Goal: Task Accomplishment & Management: Use online tool/utility

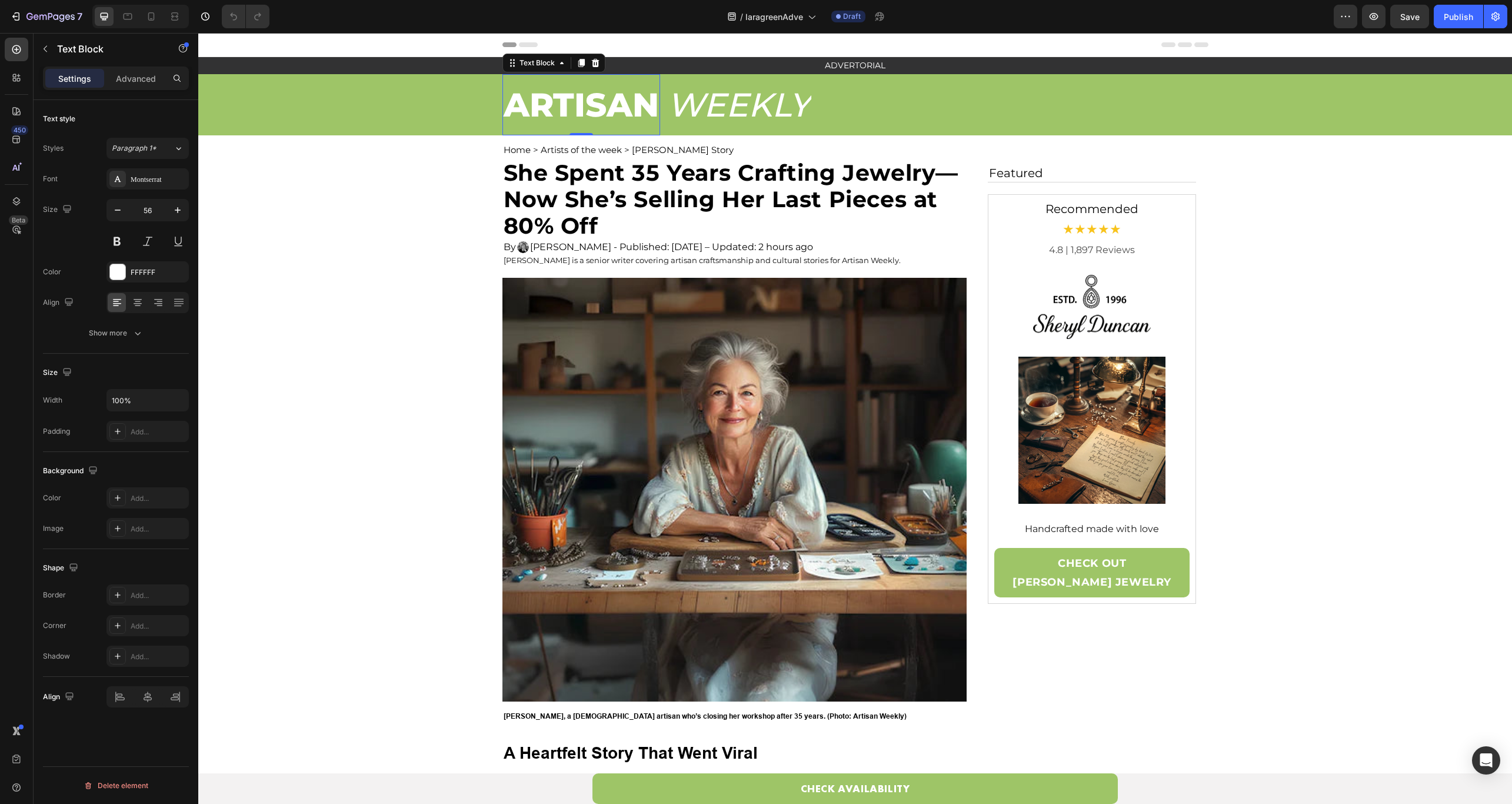
click at [995, 50] on div "Header" at bounding box center [855, 45] width 706 height 24
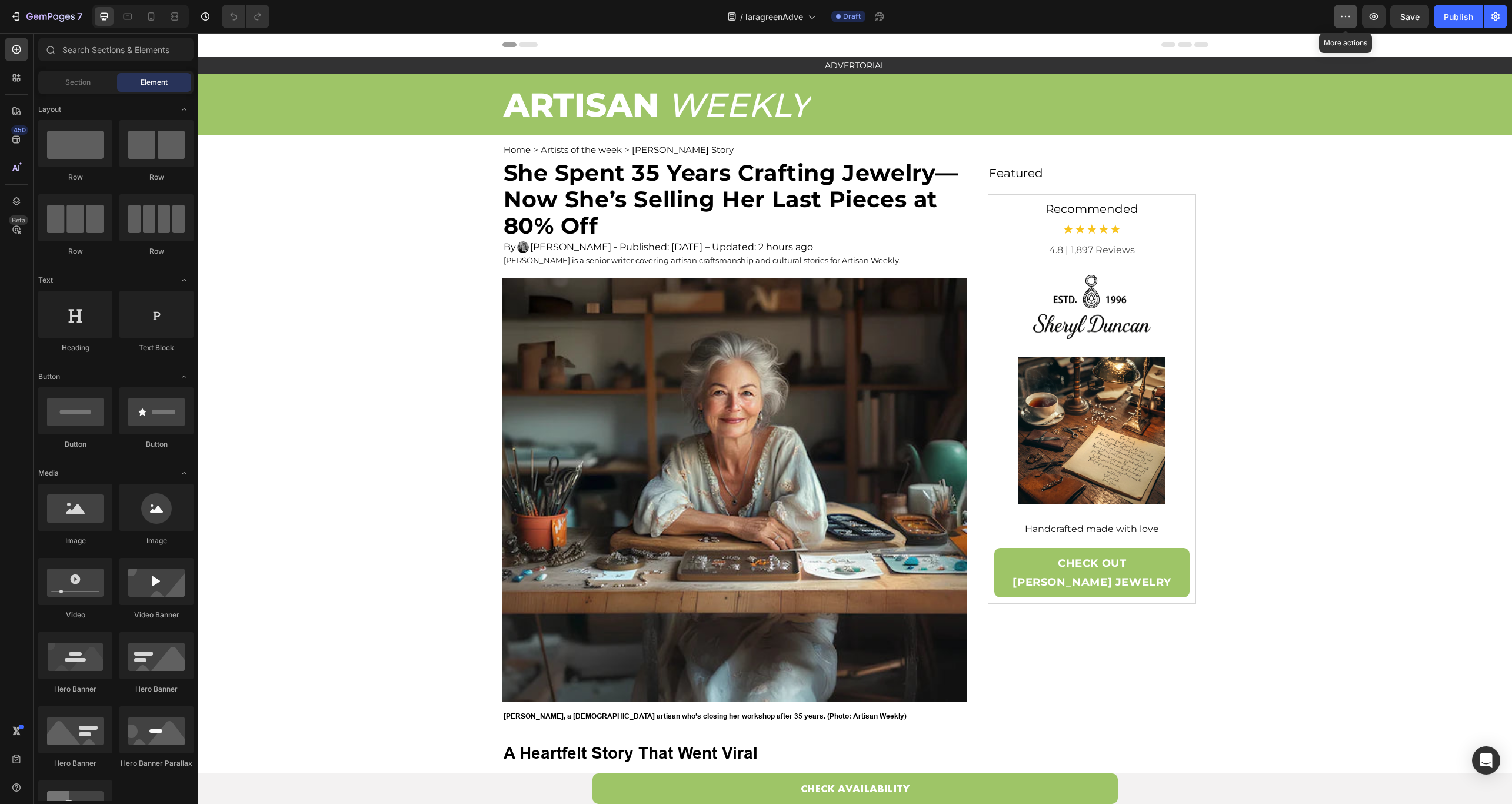
click at [1354, 22] on button "button" at bounding box center [1346, 17] width 24 height 24
click at [1449, 15] on div "Publish" at bounding box center [1458, 17] width 30 height 12
click at [1099, 17] on div "/ laragreenAdve Draft" at bounding box center [806, 17] width 1054 height 24
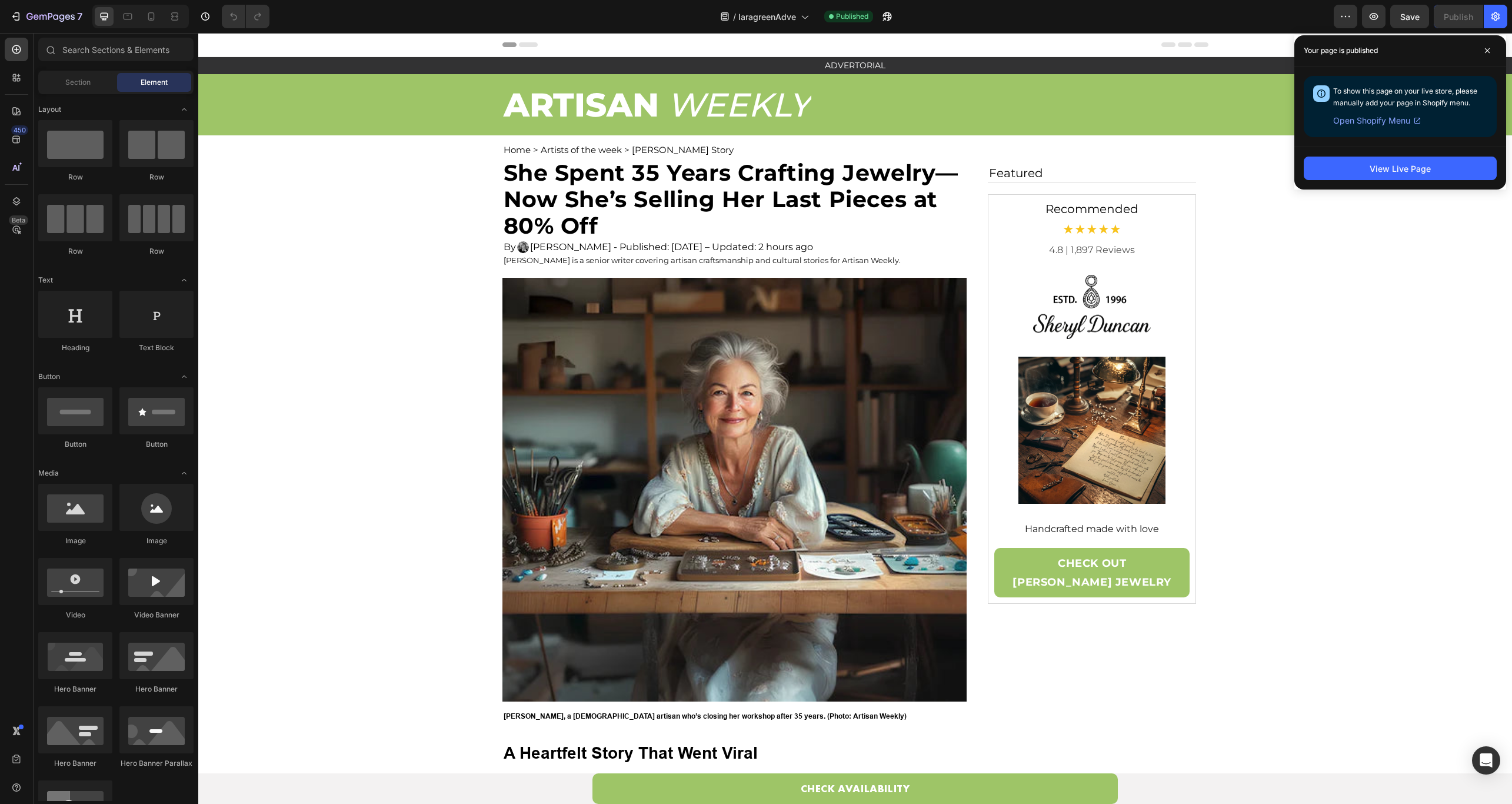
click at [1370, 187] on div "View Live Page" at bounding box center [1400, 168] width 212 height 43
click at [1326, 178] on button "View Live Page" at bounding box center [1400, 168] width 193 height 24
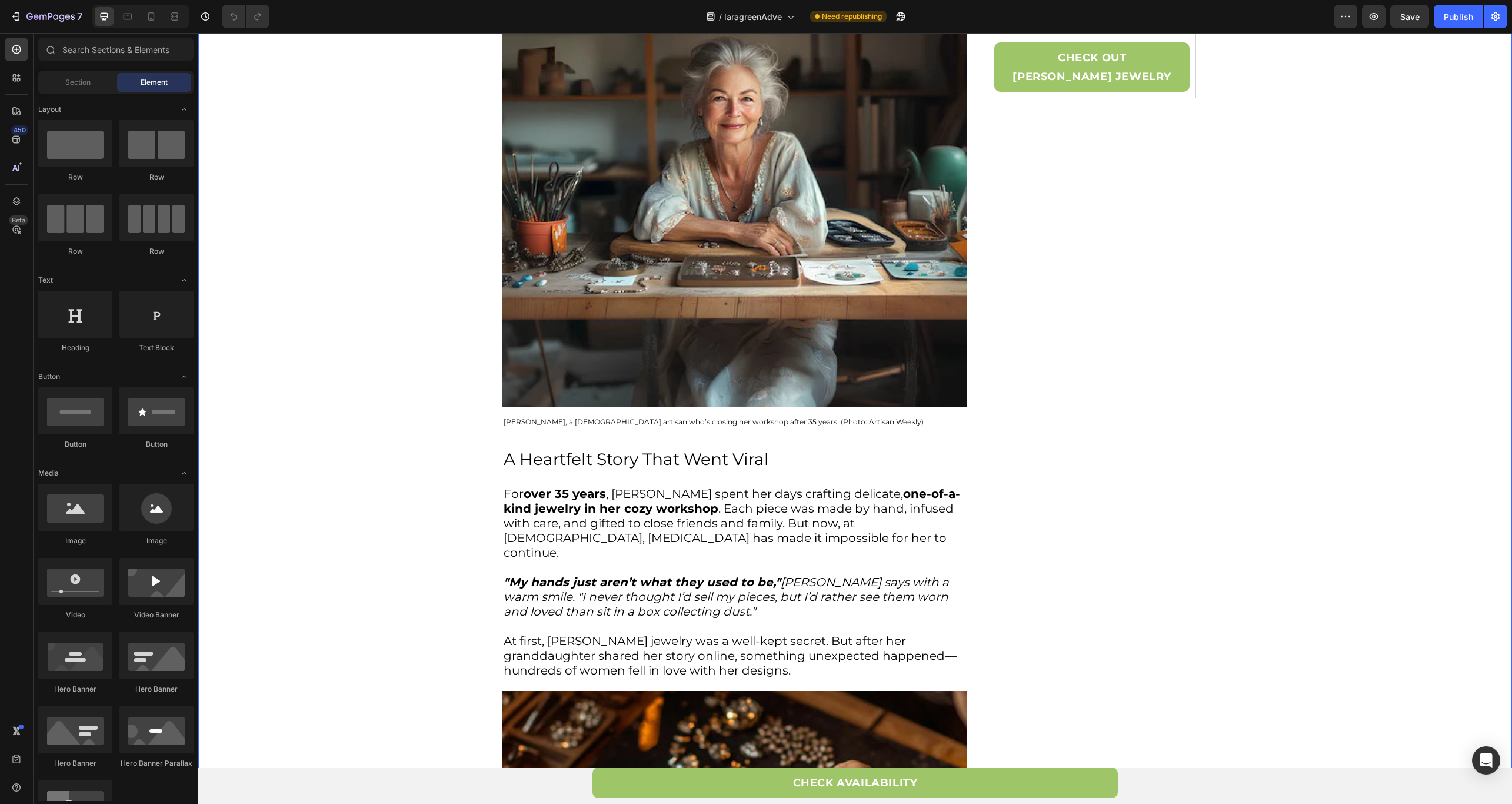
scroll to position [219, 0]
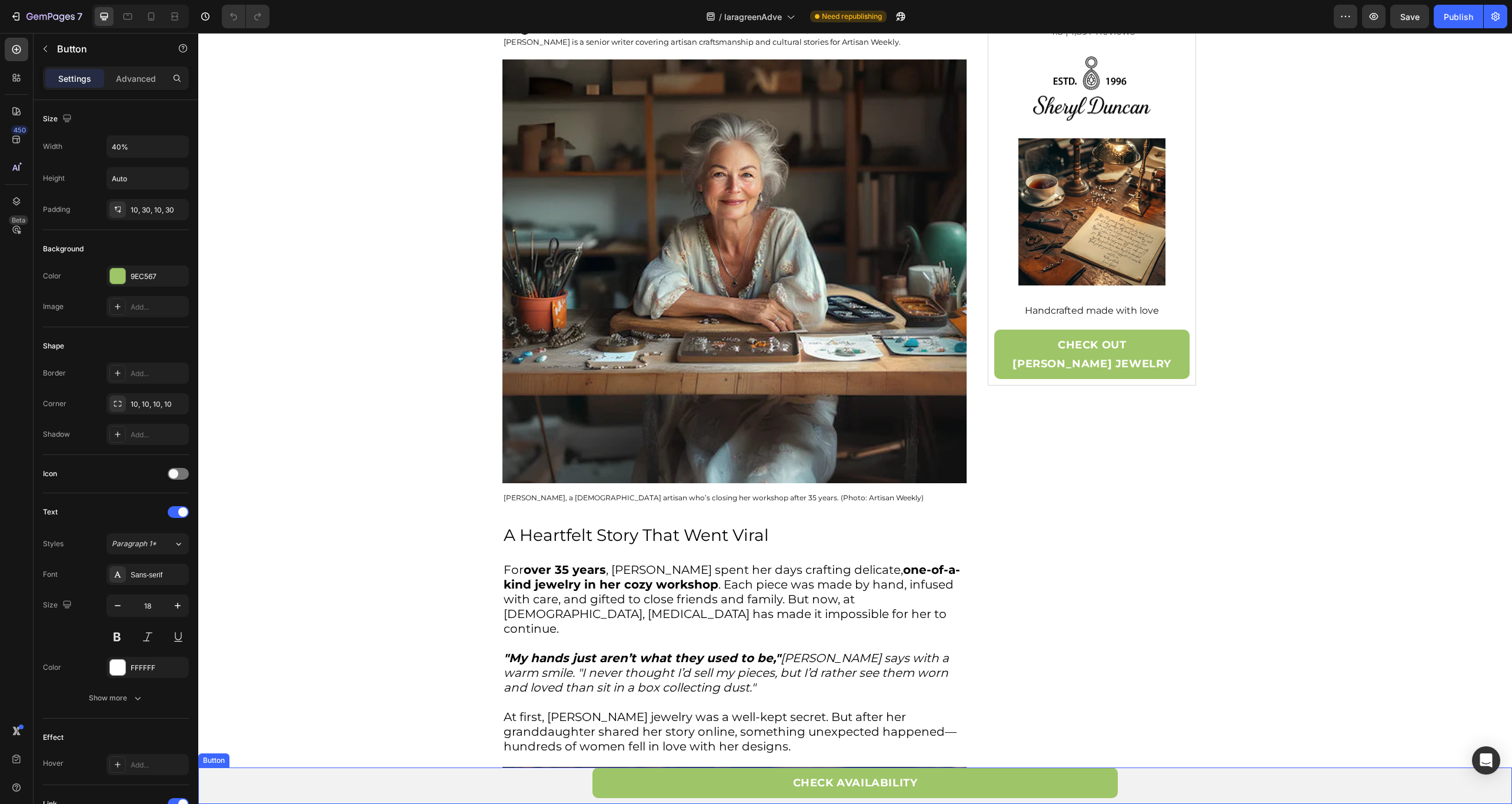
click at [557, 790] on div "CHECK AVAILABILITY Button" at bounding box center [855, 786] width 1314 height 37
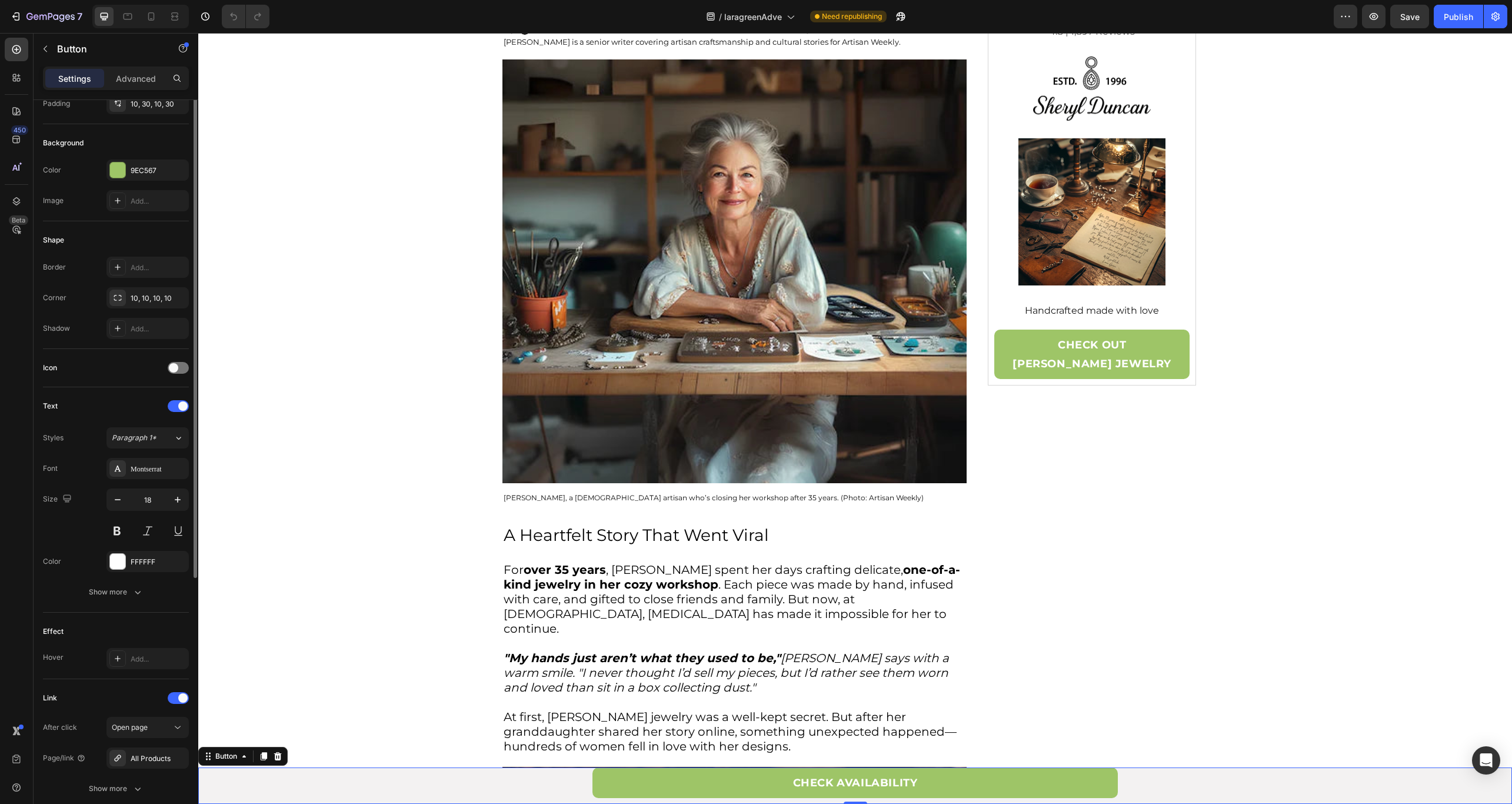
scroll to position [0, 0]
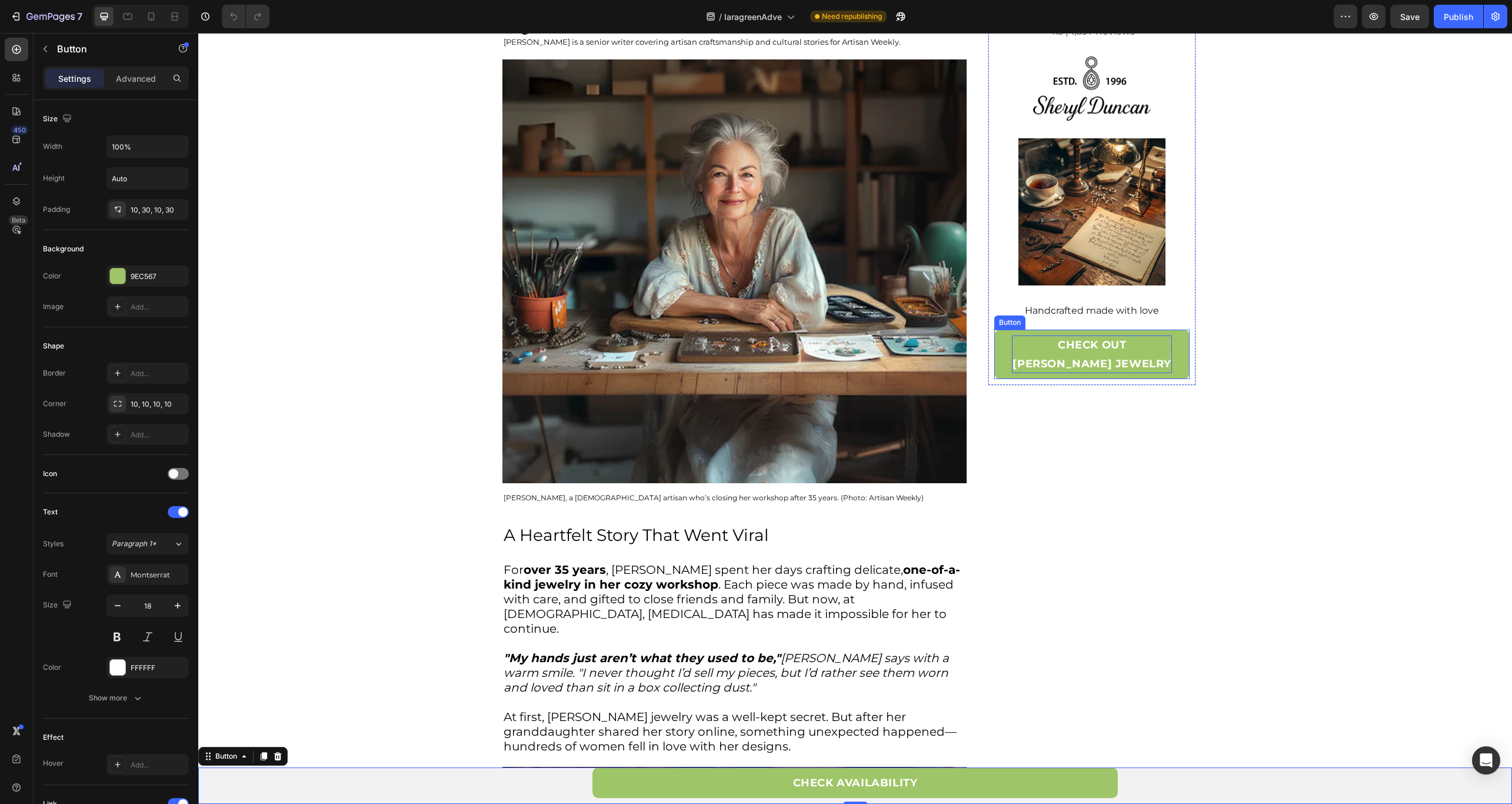
click at [1075, 362] on p "CHECK OUT SHERYL DUNCAN JEWELRY" at bounding box center [1092, 354] width 161 height 38
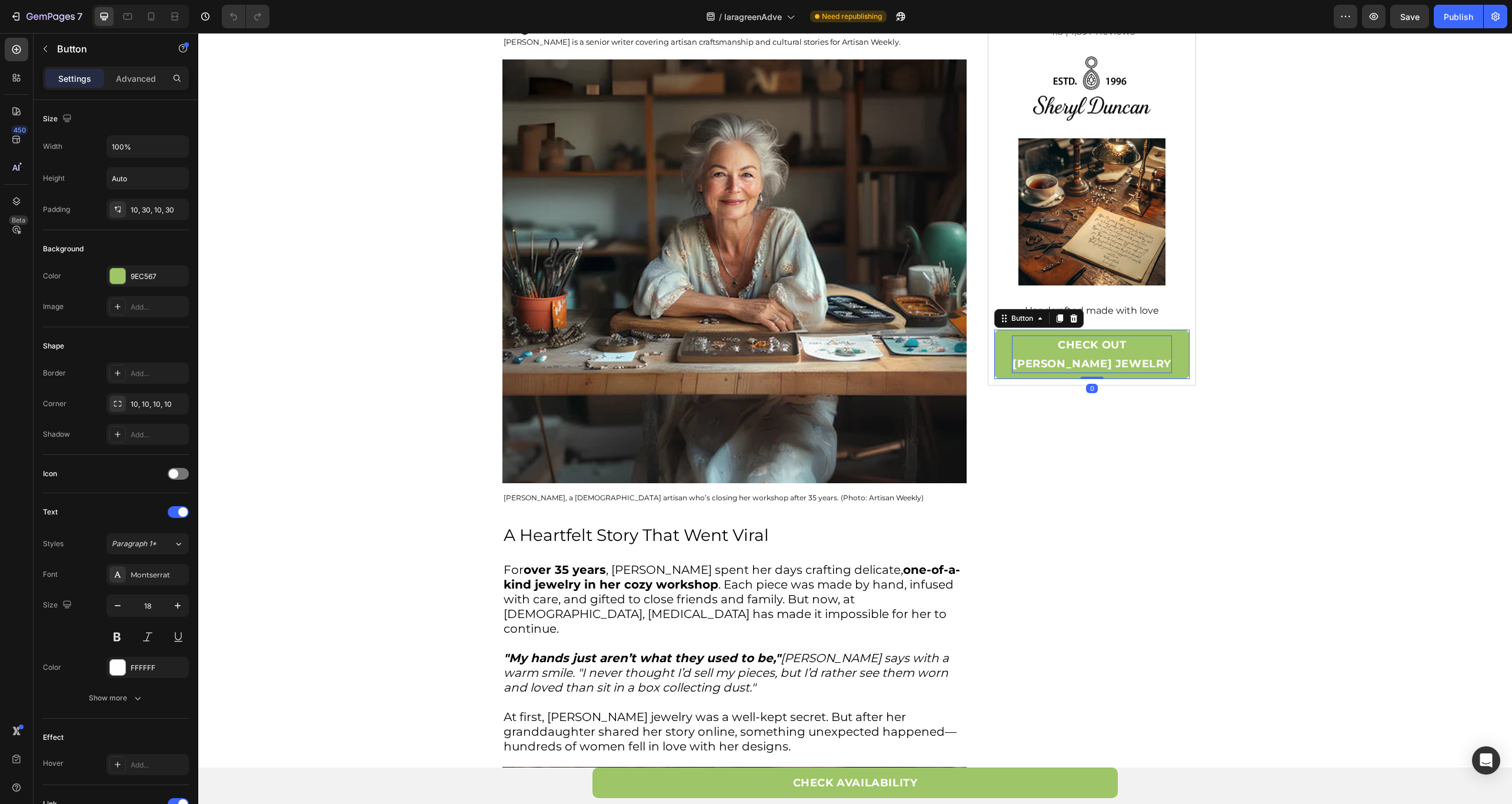
click at [1101, 364] on p "CHECK OUT SHERYL DUNCAN JEWELRY" at bounding box center [1092, 354] width 161 height 38
click at [1101, 369] on p "CHECK OUT SHERYL DUNCAN" at bounding box center [1092, 354] width 161 height 38
click at [1436, 13] on button "Publish" at bounding box center [1458, 17] width 50 height 24
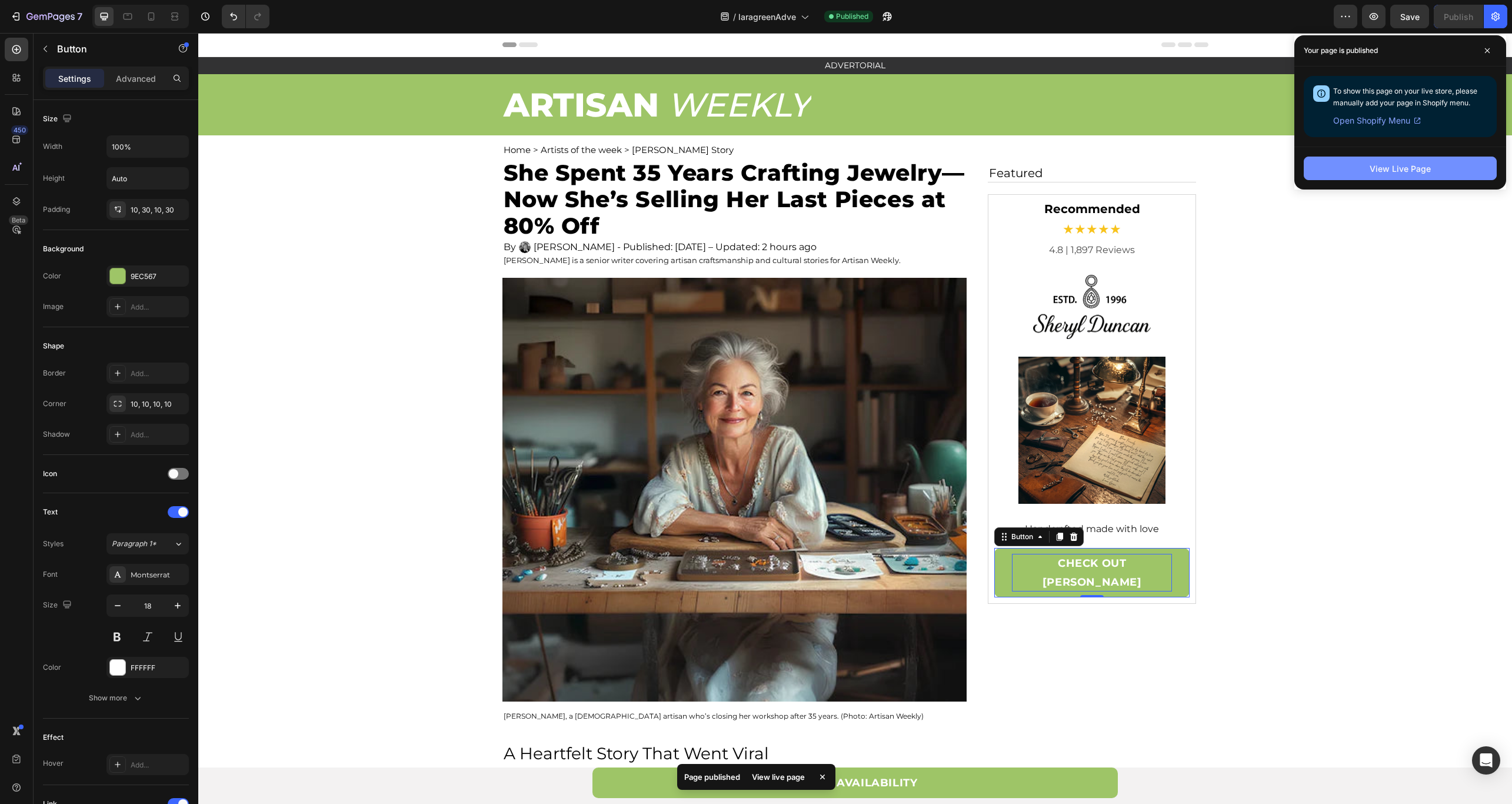
click at [1366, 178] on button "View Live Page" at bounding box center [1400, 168] width 193 height 24
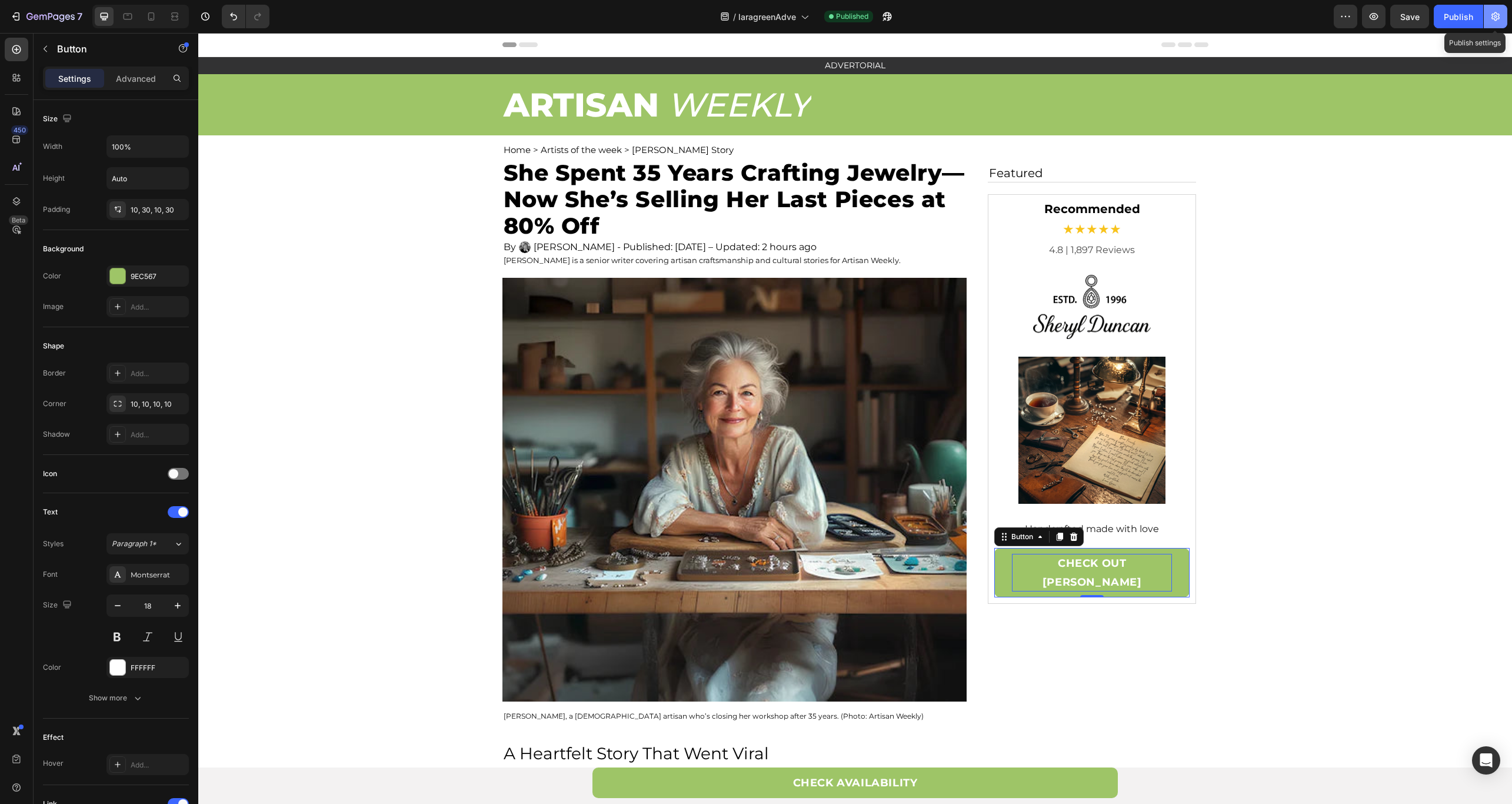
click at [1494, 9] on button "button" at bounding box center [1495, 17] width 24 height 24
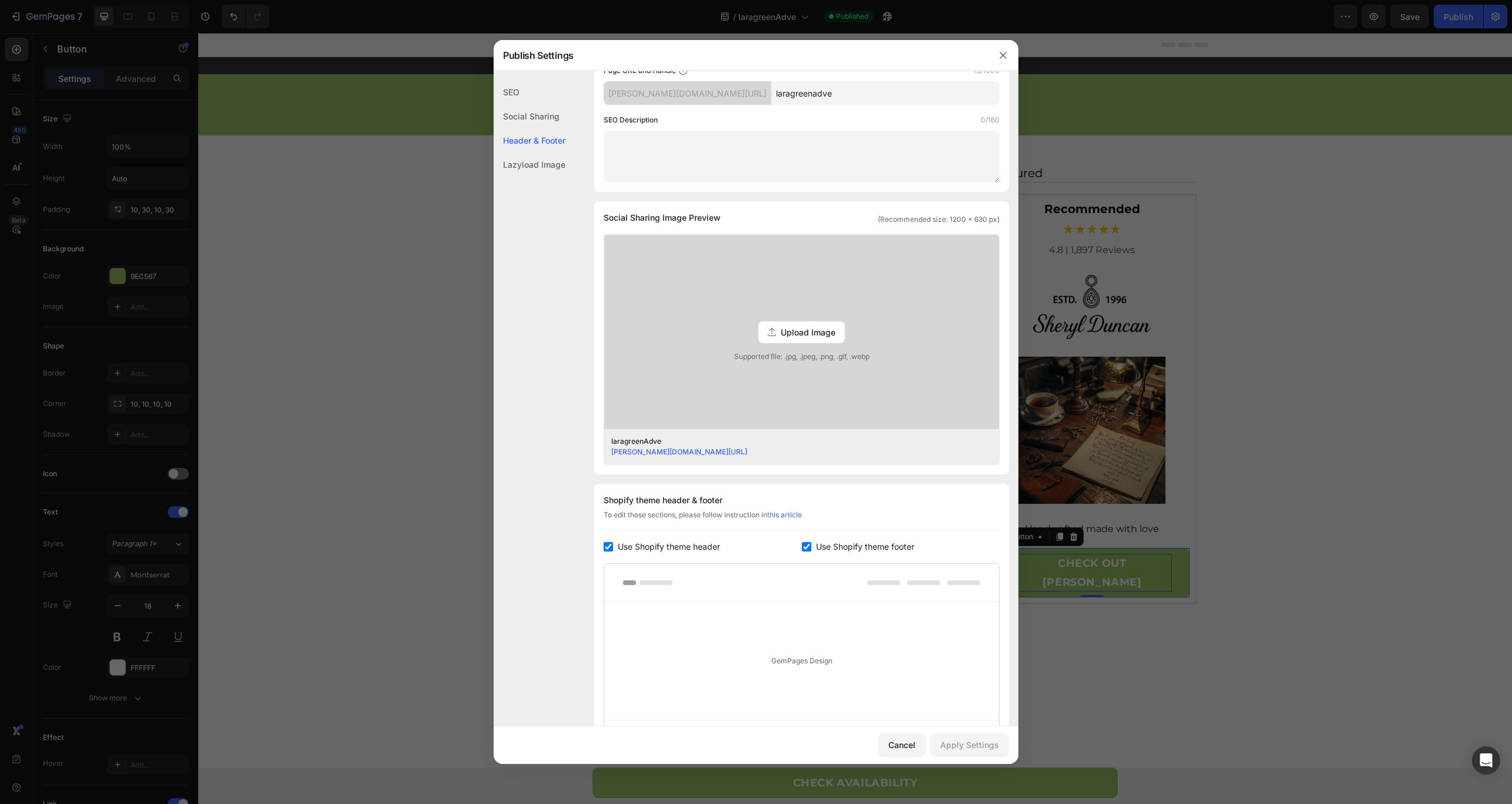
scroll to position [276, 0]
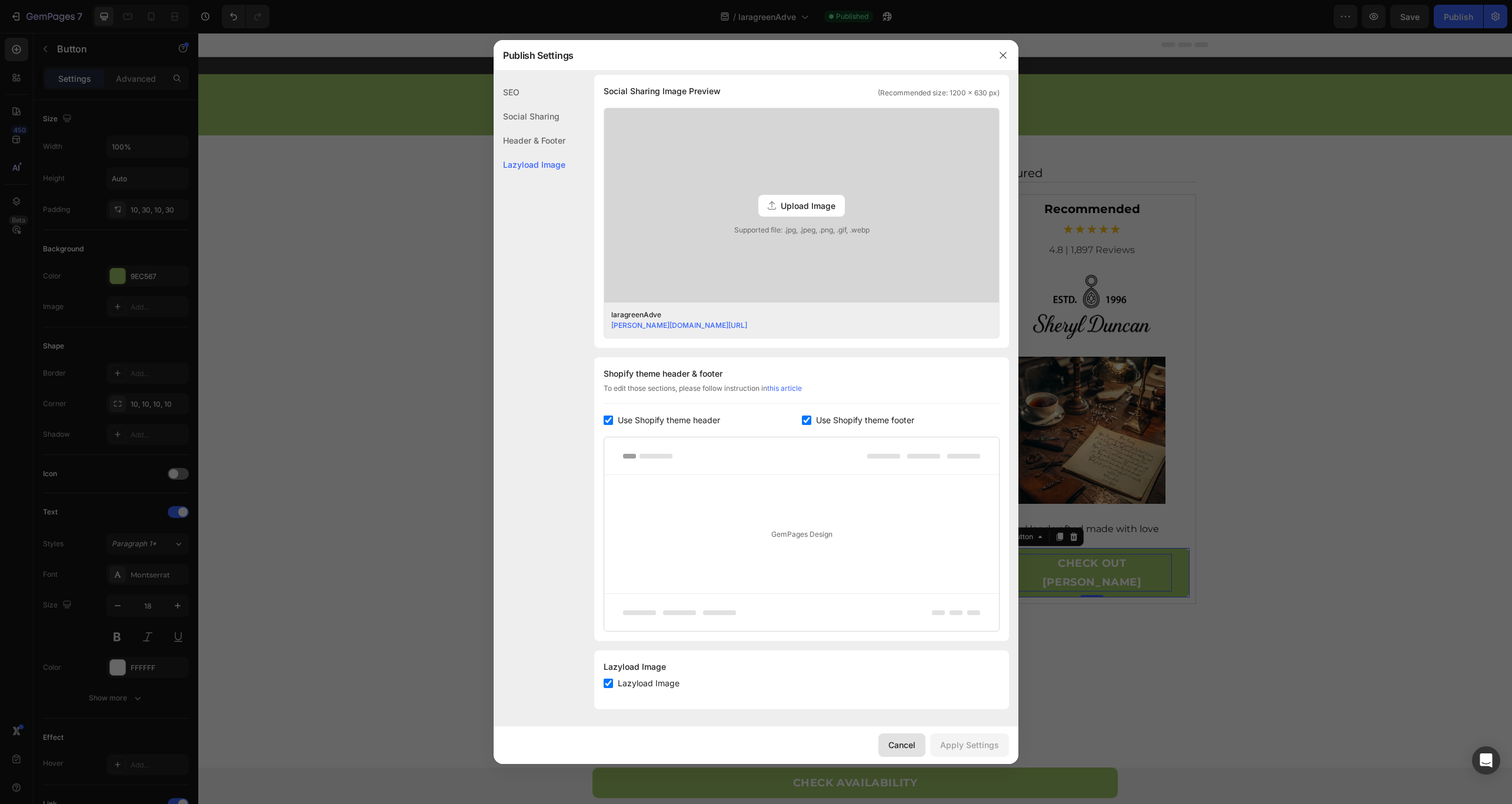
click at [893, 739] on div "Cancel" at bounding box center [902, 744] width 27 height 12
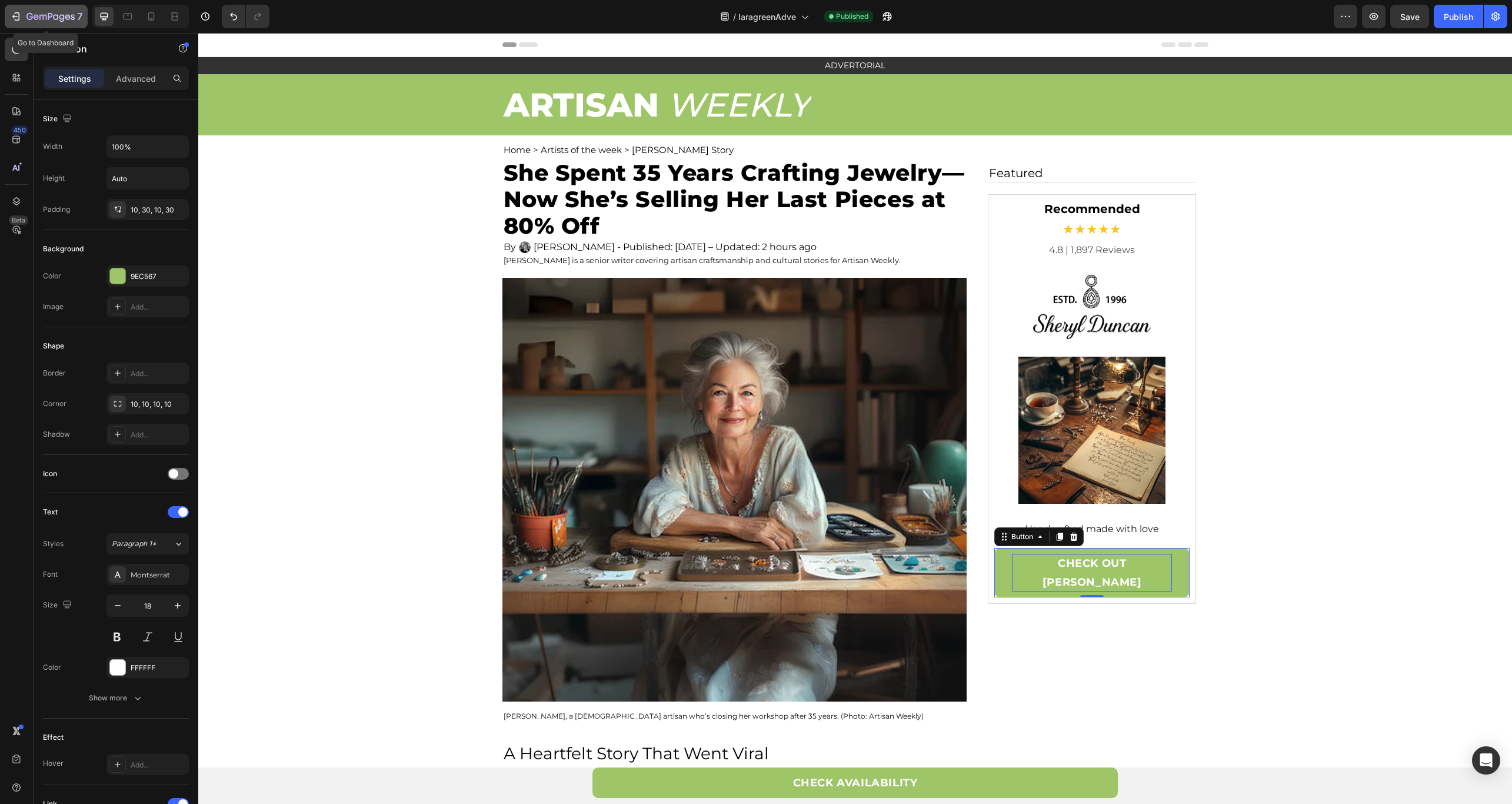
click at [20, 19] on icon "button" at bounding box center [16, 17] width 12 height 12
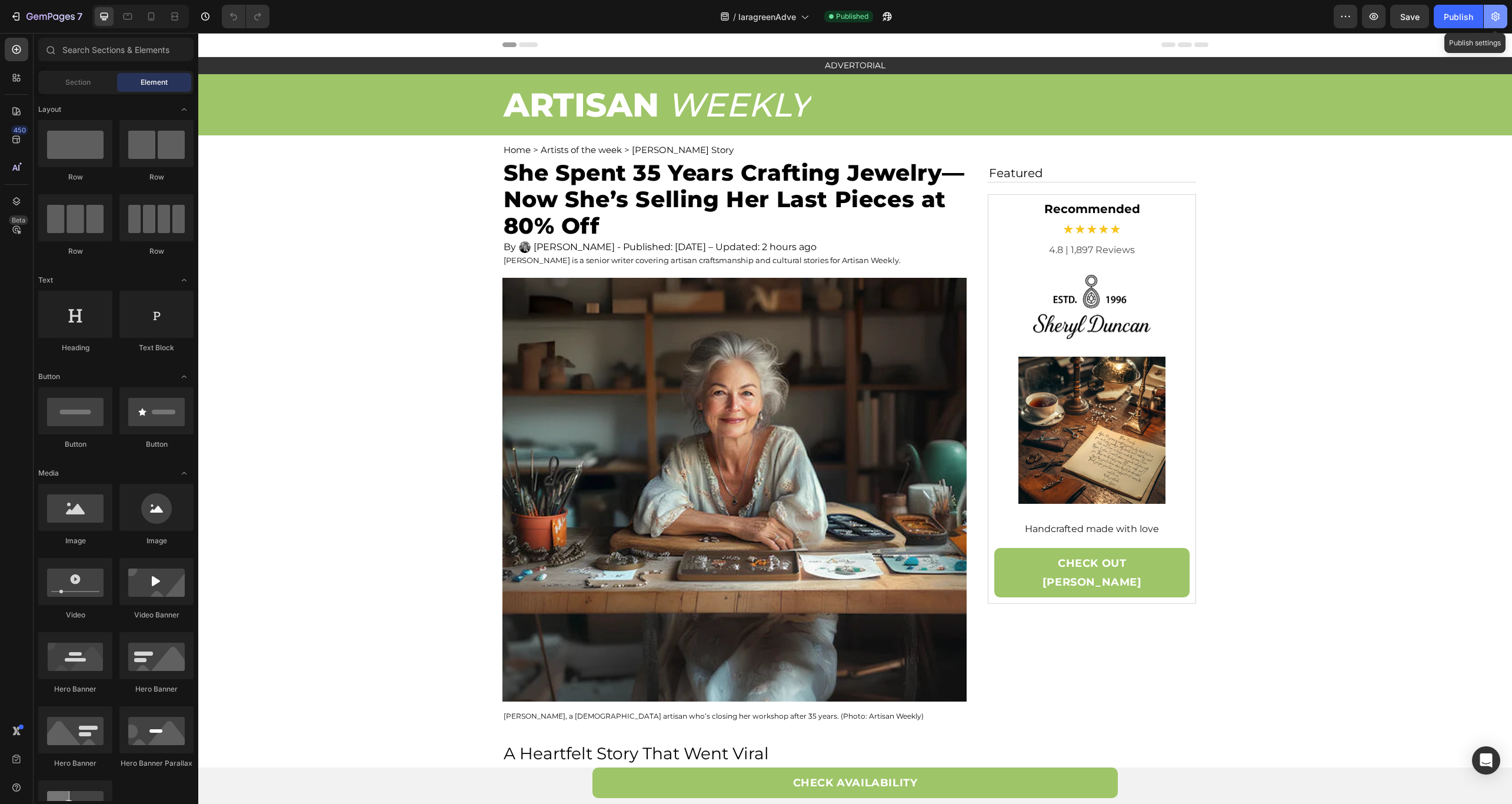
click at [1485, 22] on button "button" at bounding box center [1495, 17] width 24 height 24
click at [1494, 19] on icon "button" at bounding box center [1495, 17] width 8 height 9
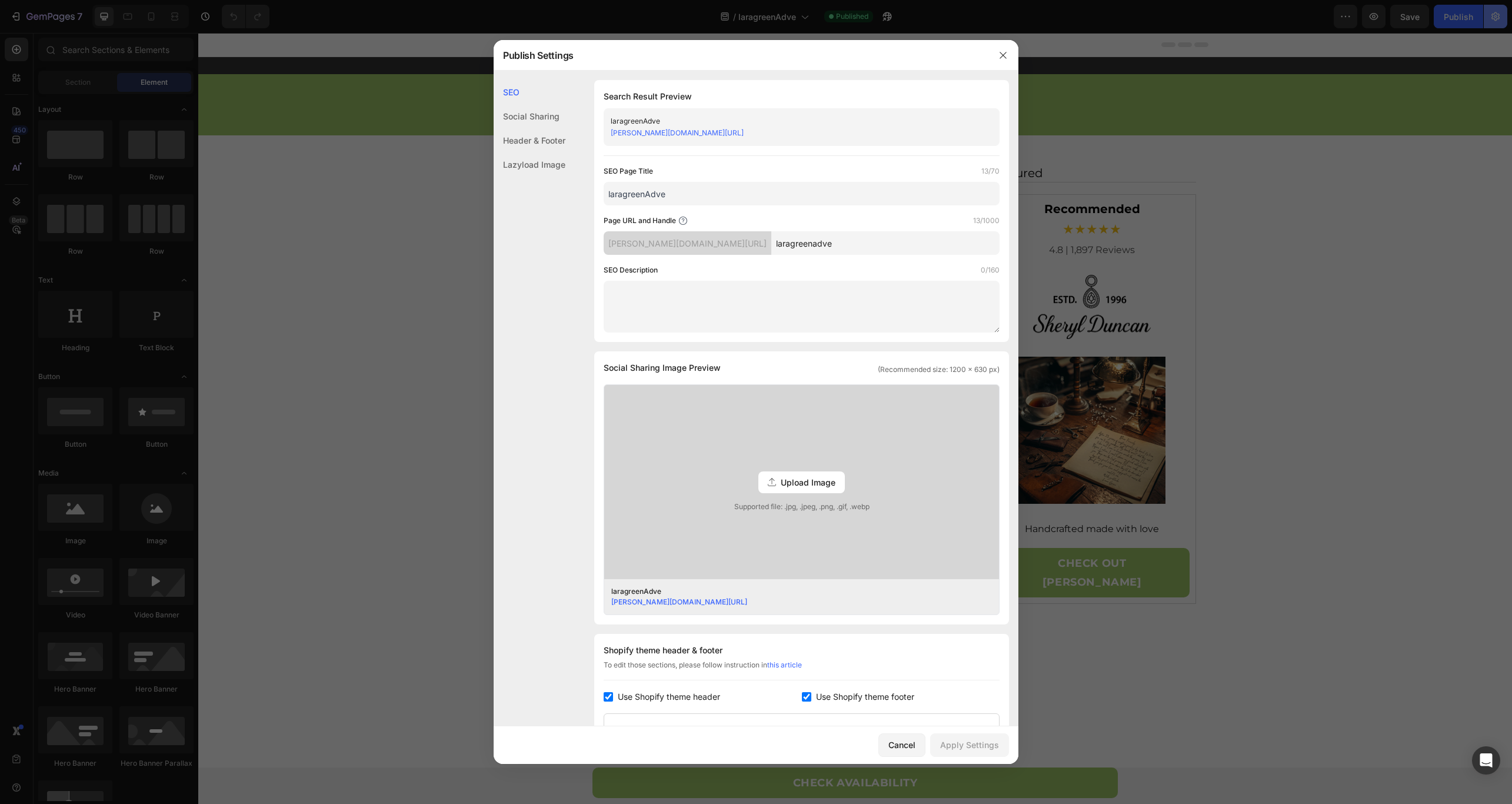
click at [1496, 6] on div at bounding box center [756, 402] width 1512 height 804
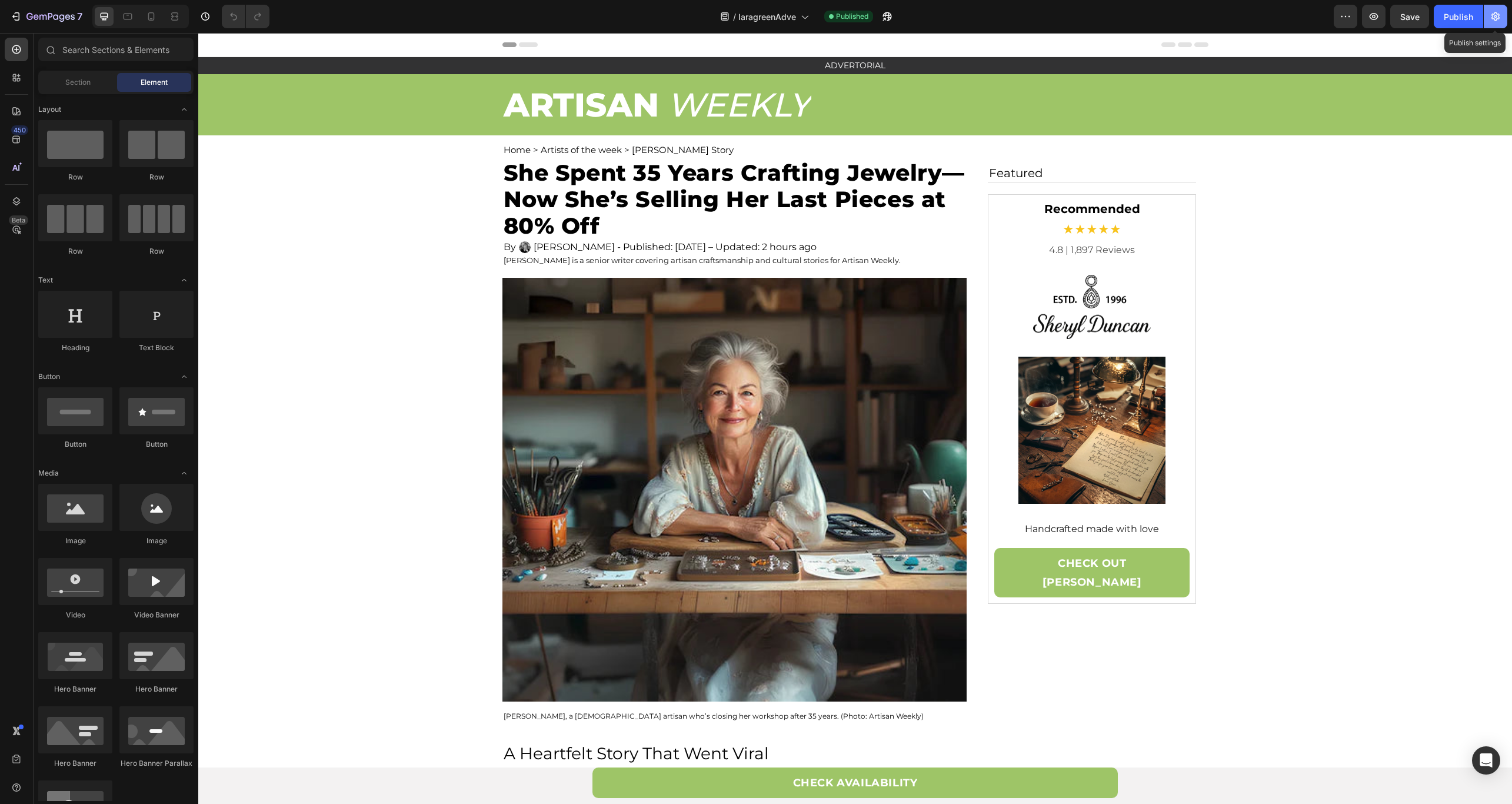
click at [1496, 6] on button "button" at bounding box center [1495, 17] width 24 height 24
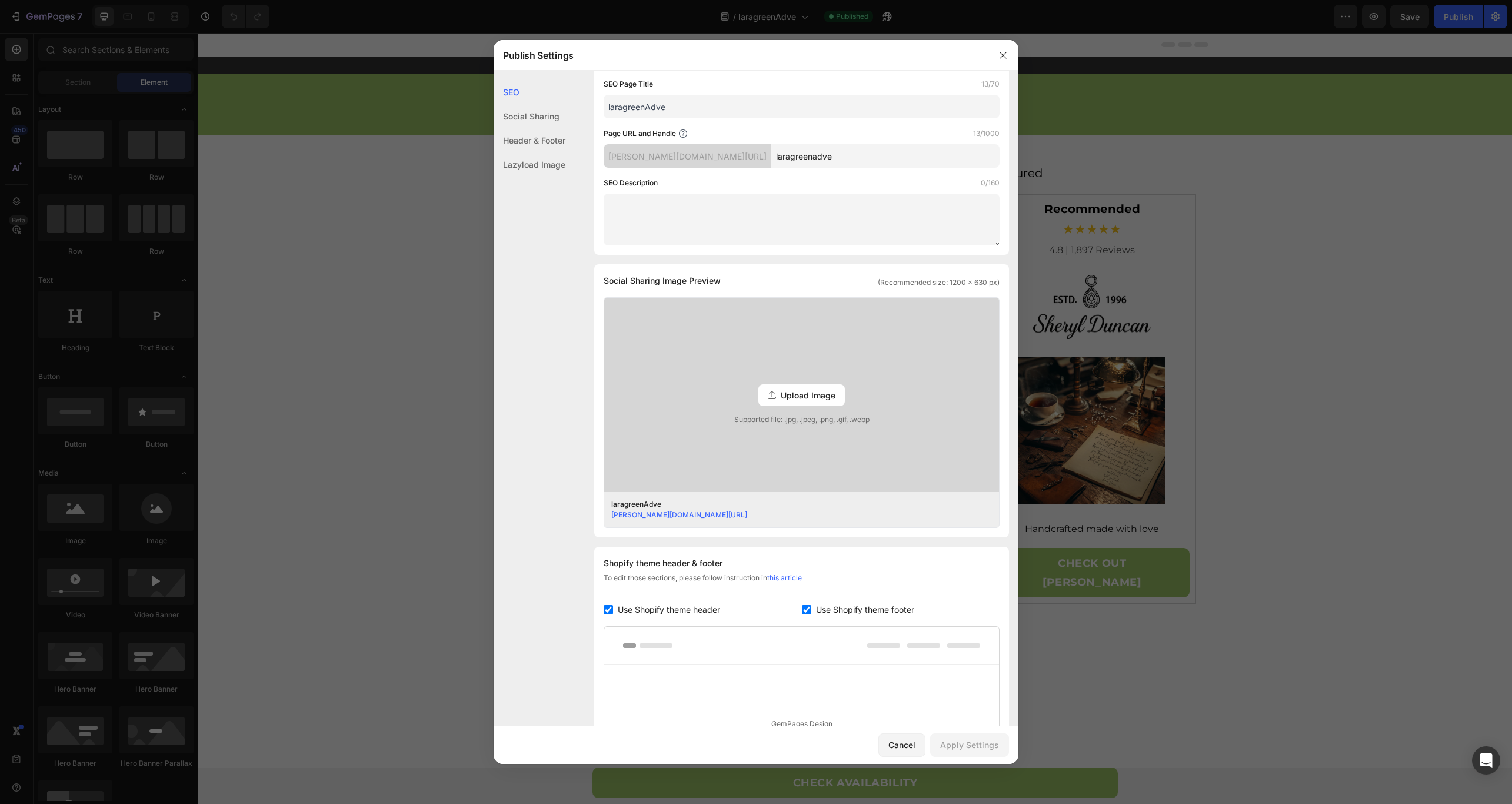
scroll to position [276, 0]
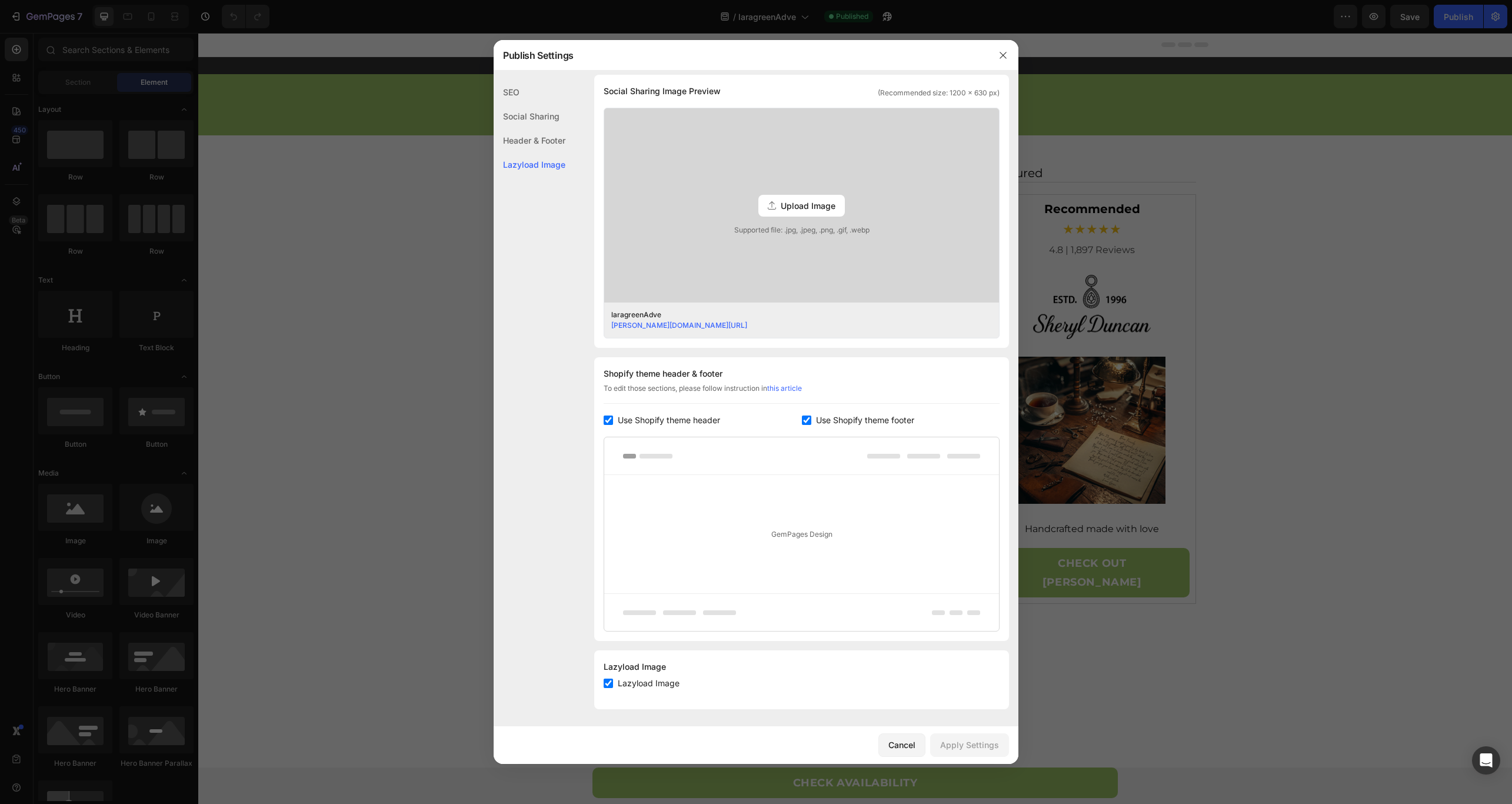
click at [680, 421] on span "Use Shopify theme header" at bounding box center [668, 420] width 102 height 14
checkbox input "false"
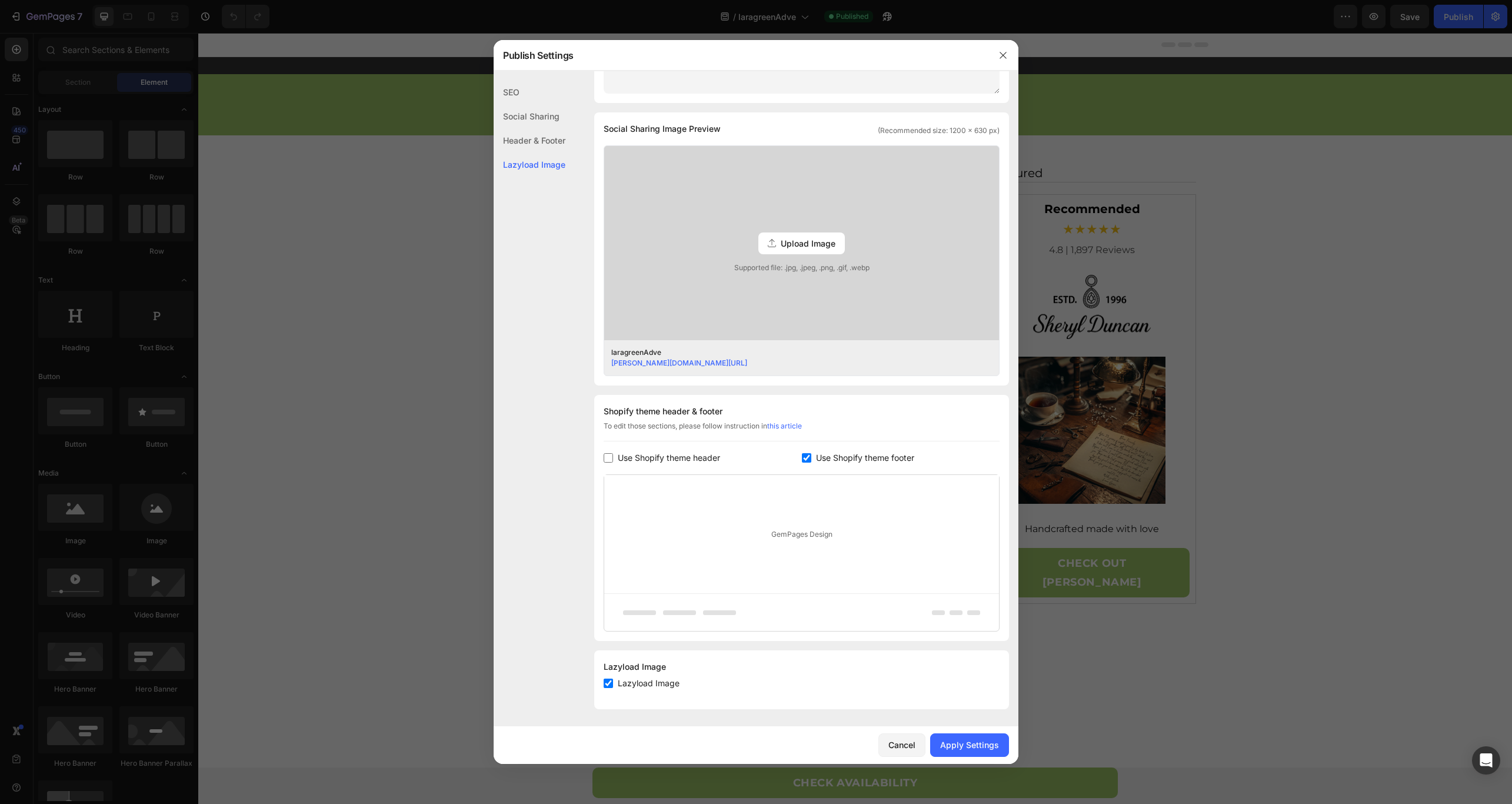
scroll to position [0, 0]
click at [845, 463] on span "Use Shopify theme footer" at bounding box center [865, 458] width 98 height 14
checkbox input "false"
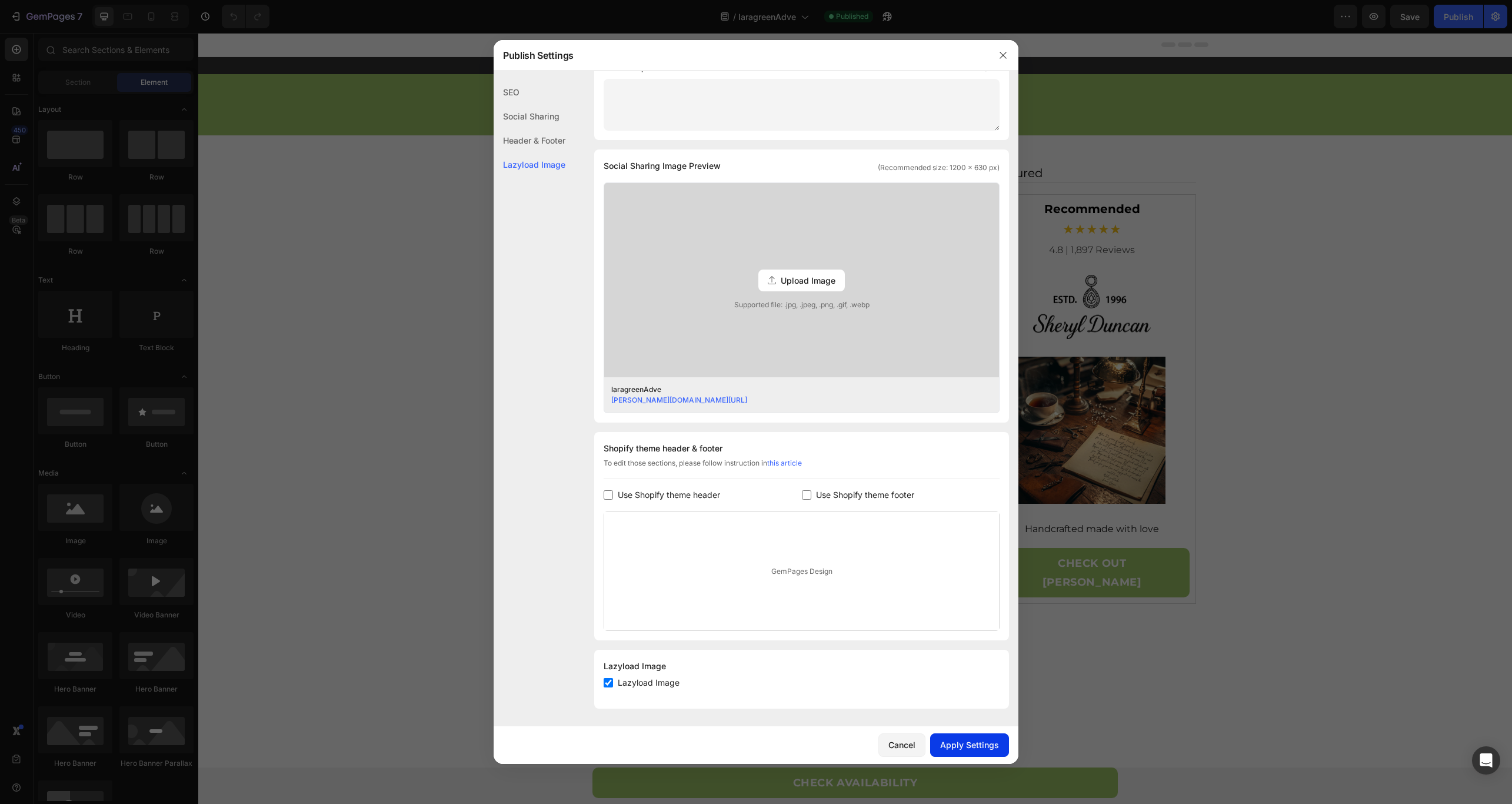
click at [949, 737] on button "Apply Settings" at bounding box center [969, 745] width 79 height 24
click at [1002, 60] on icon "button" at bounding box center [1003, 56] width 9 height 9
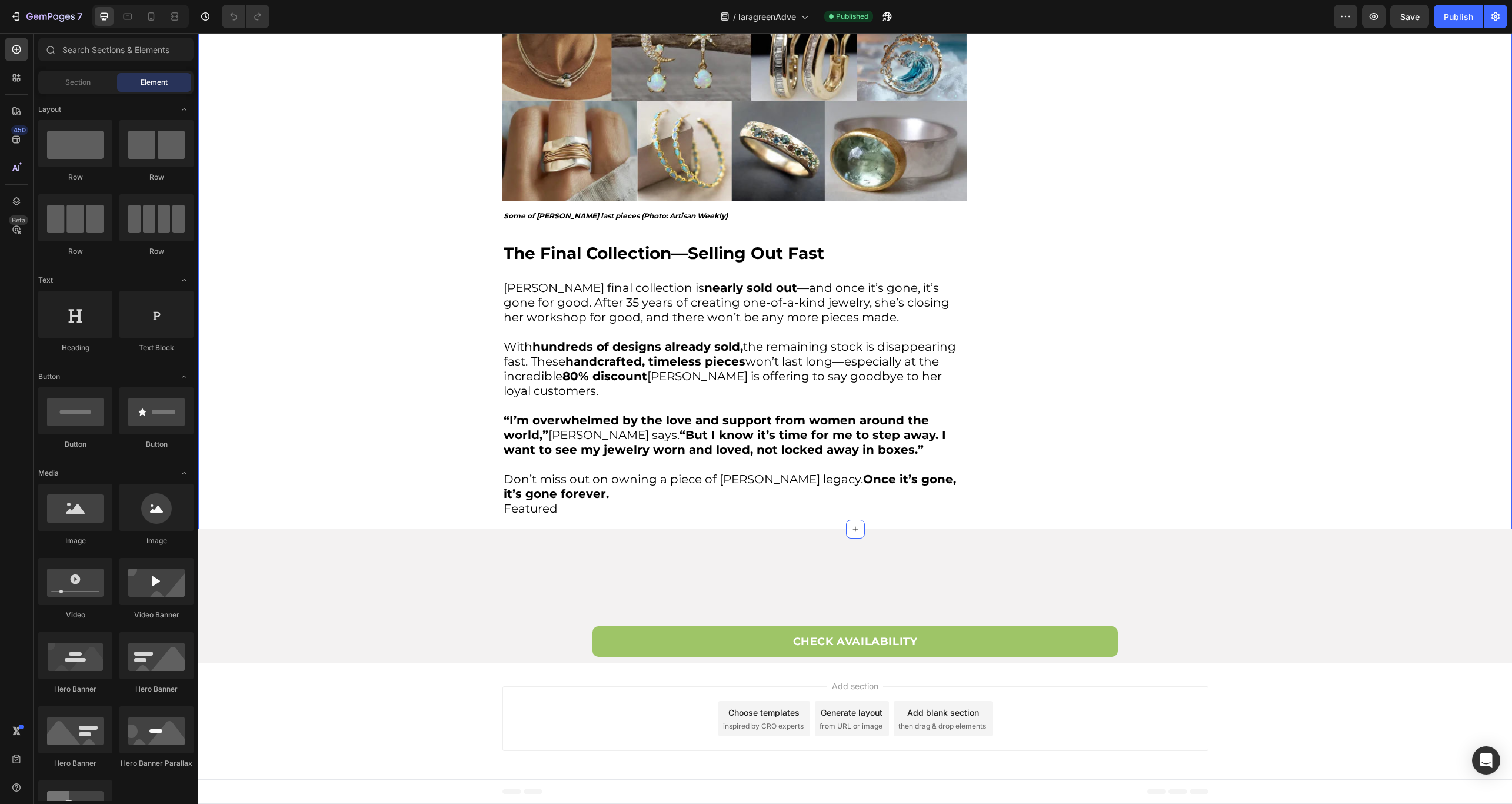
scroll to position [2156, 0]
click at [609, 201] on img at bounding box center [734, 100] width 464 height 201
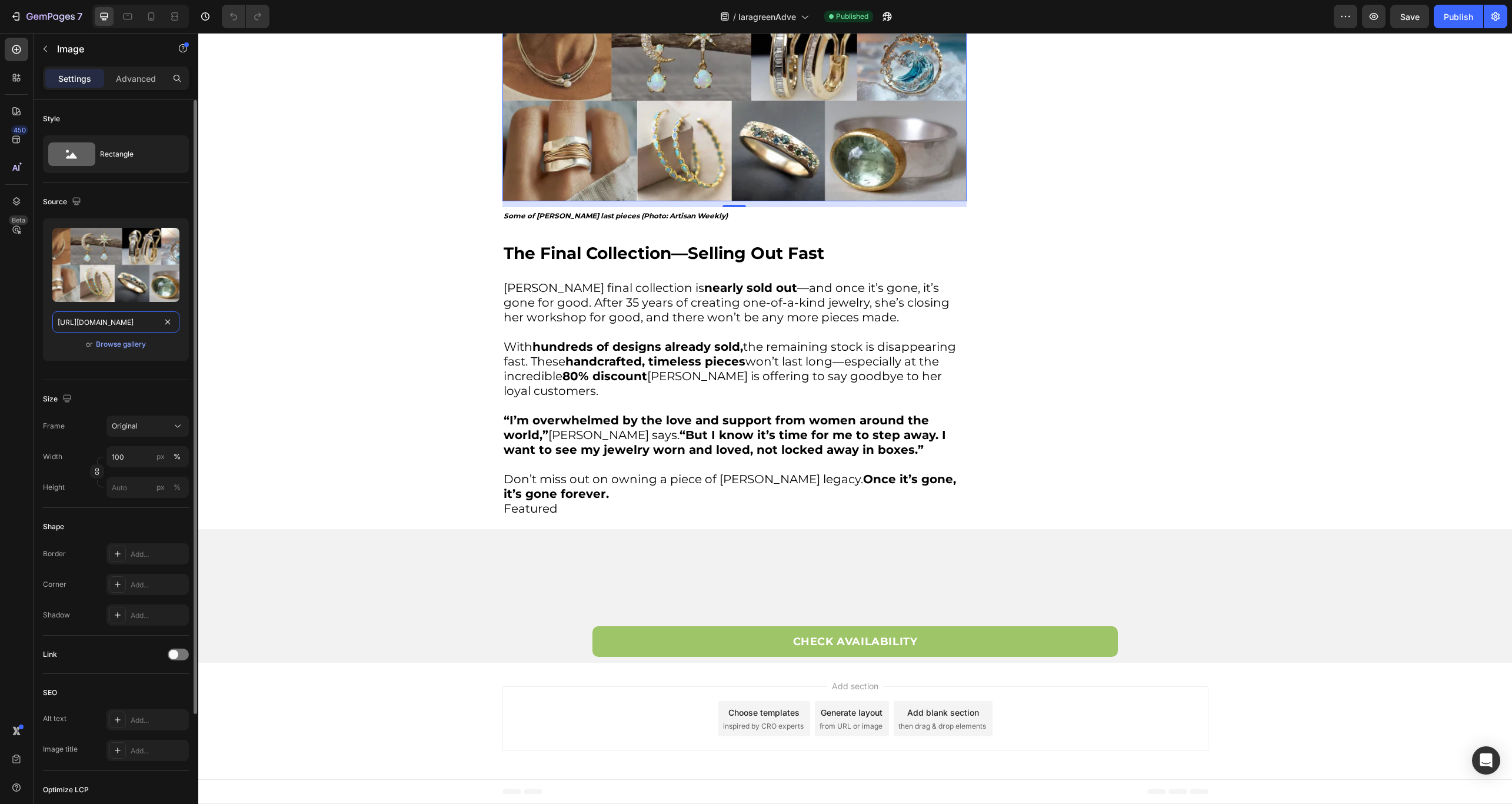
click at [128, 320] on input "[URL][DOMAIN_NAME]" at bounding box center [116, 322] width 127 height 21
